Goal: Task Accomplishment & Management: Complete application form

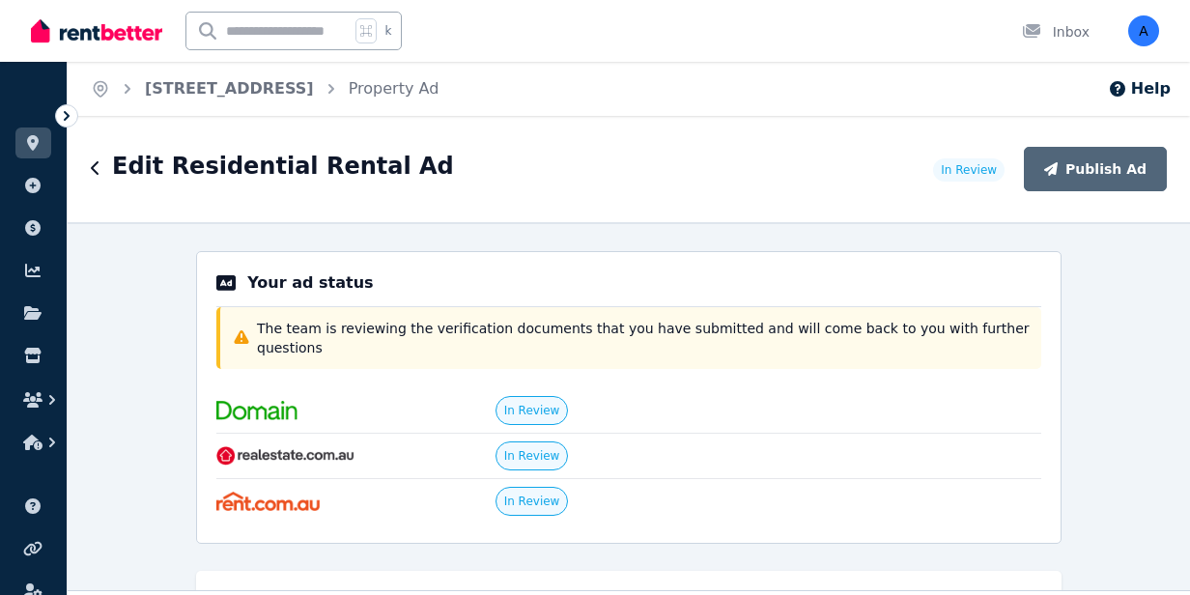
select select "***"
select select "**********"
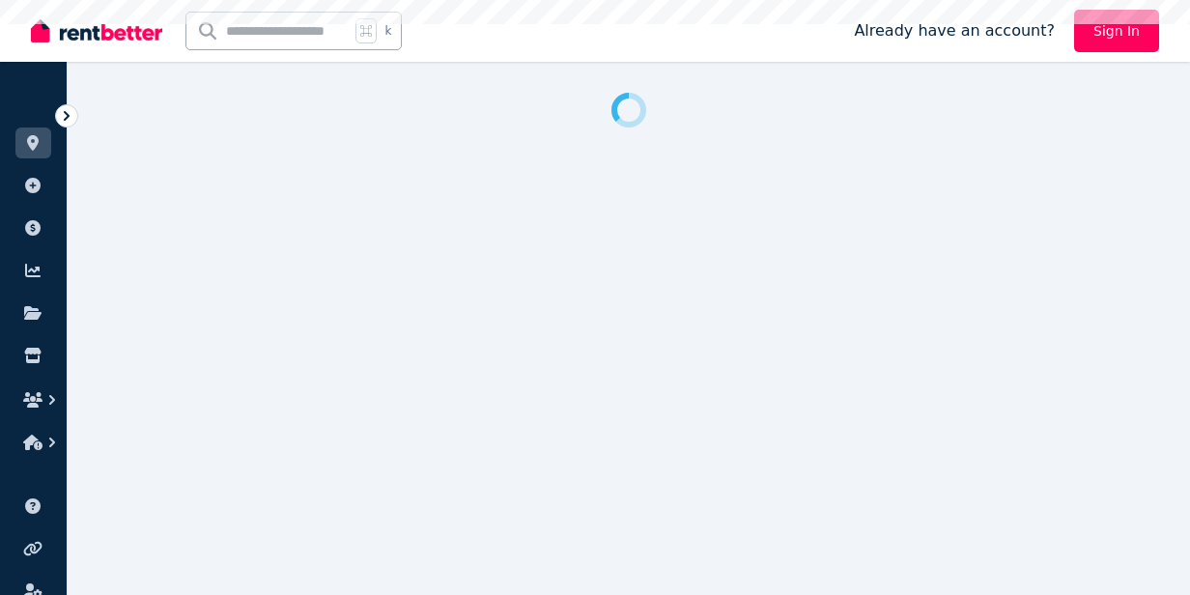
select select "***"
select select "**********"
